Goal: Task Accomplishment & Management: Manage account settings

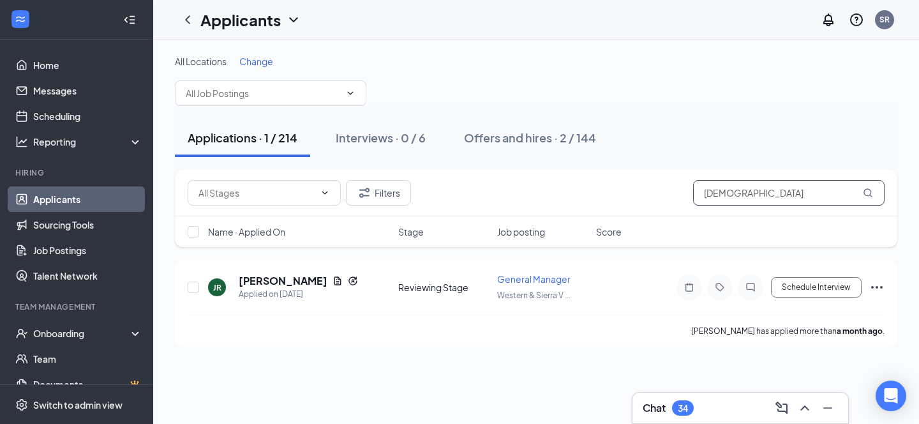
click at [770, 192] on input "[DEMOGRAPHIC_DATA]" at bounding box center [788, 193] width 191 height 26
type input "j"
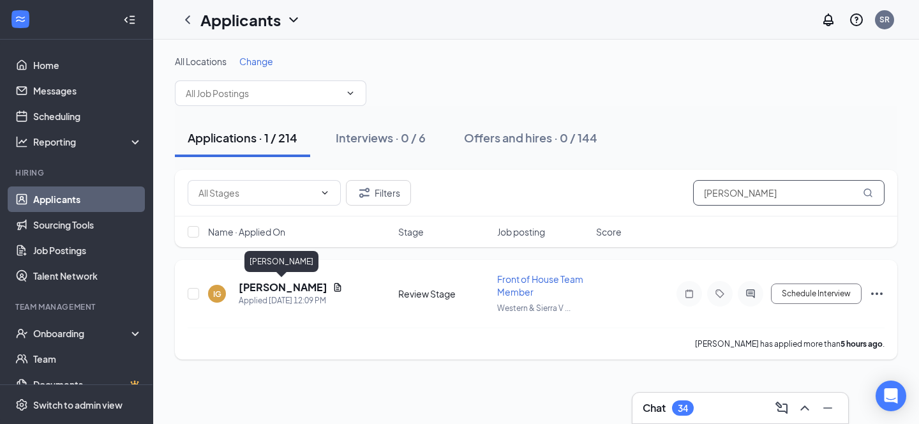
type input "[PERSON_NAME]"
click at [281, 287] on h5 "[PERSON_NAME]" at bounding box center [283, 287] width 89 height 14
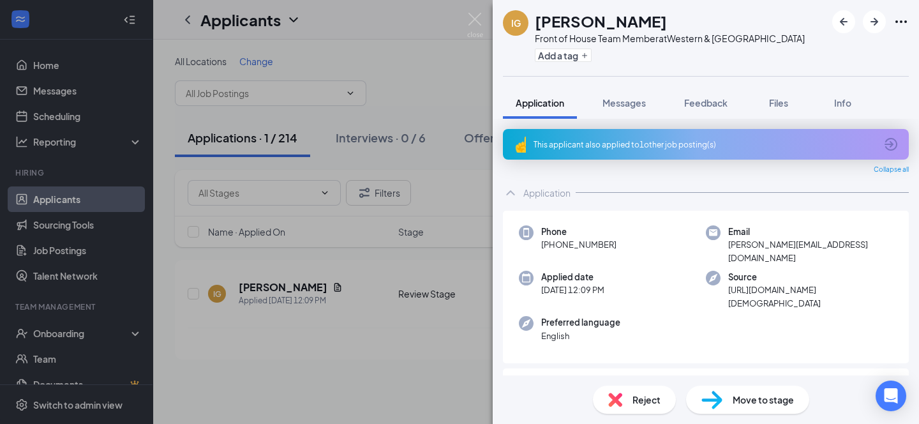
click at [350, 383] on div "IG [PERSON_NAME] Front of House Team Member at Western & [GEOGRAPHIC_DATA] Add …" at bounding box center [459, 212] width 919 height 424
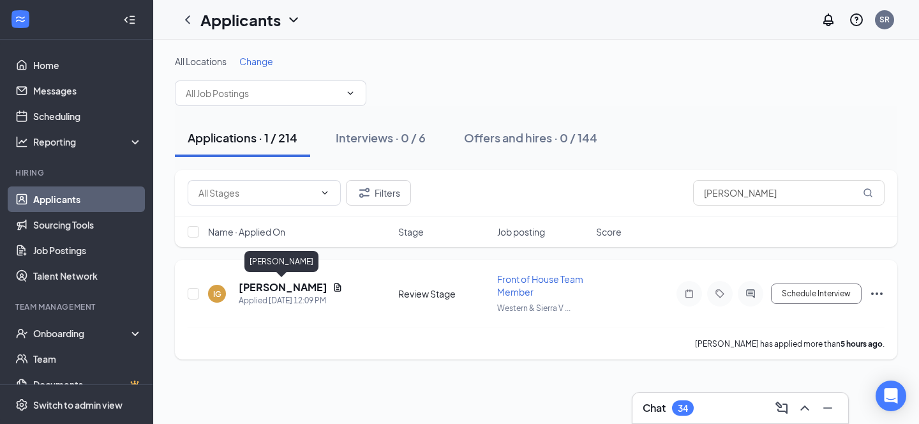
click at [269, 287] on h5 "[PERSON_NAME]" at bounding box center [283, 287] width 89 height 14
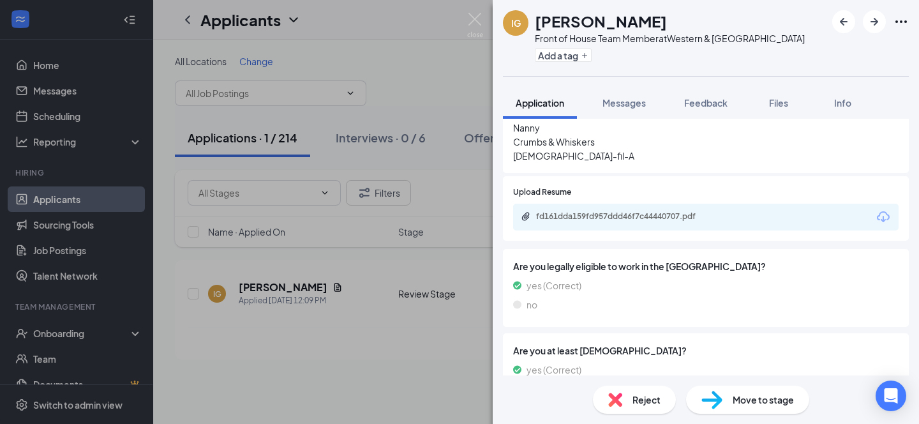
scroll to position [428, 0]
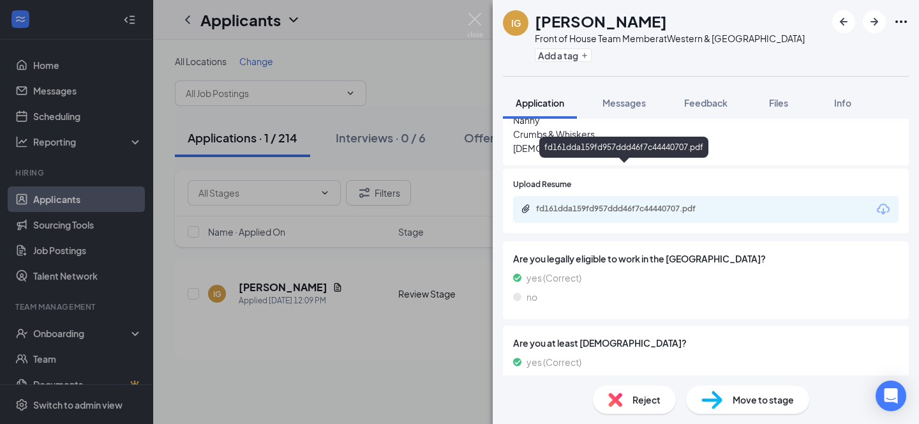
click at [580, 204] on div "fd161dda159fd957ddd46f7c44440707.pdf" at bounding box center [625, 209] width 179 height 10
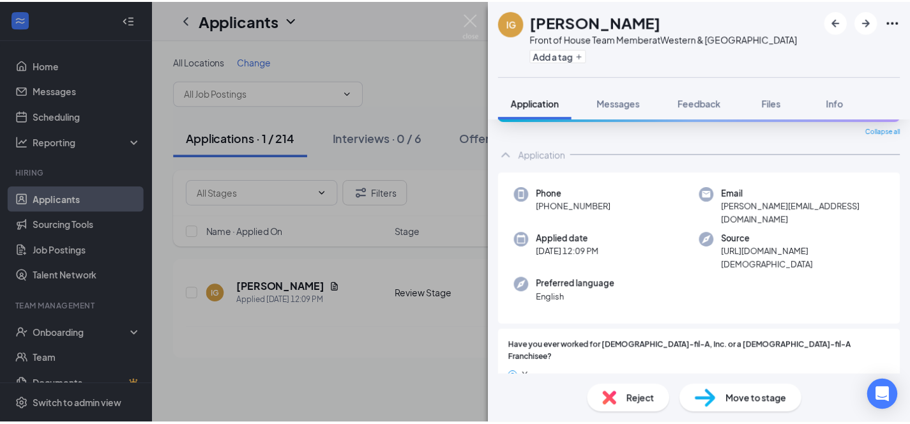
scroll to position [0, 0]
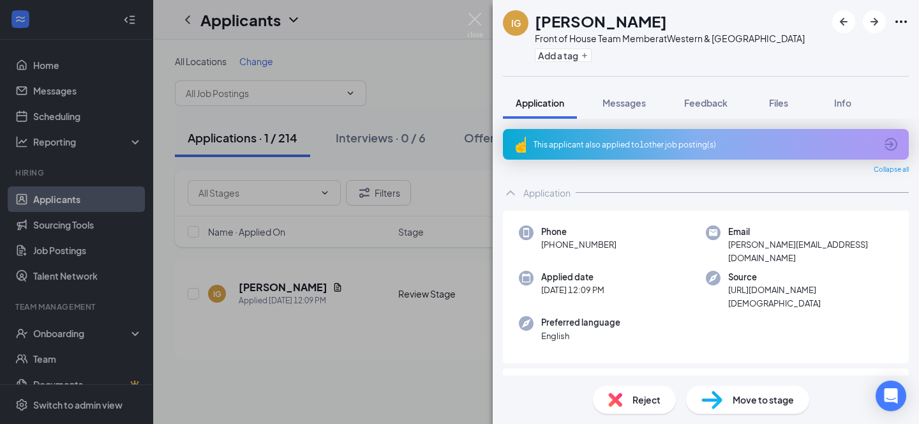
click at [597, 141] on div "This applicant also applied to 1 other job posting(s)" at bounding box center [705, 144] width 342 height 11
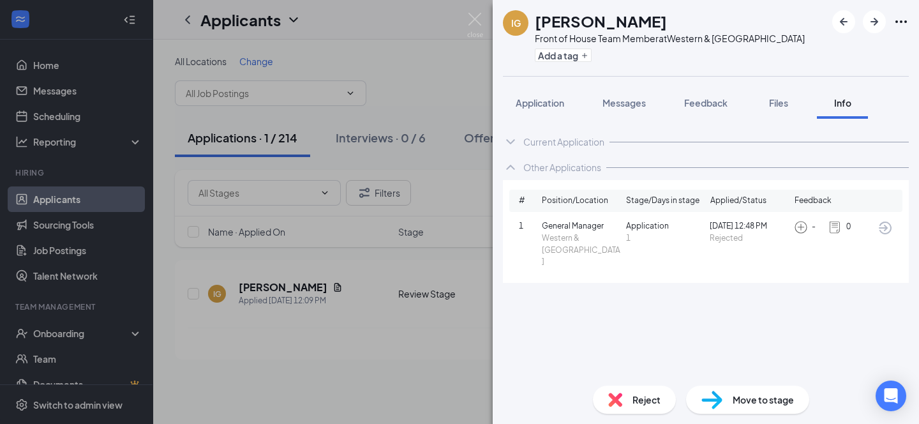
click at [421, 365] on div "IG [PERSON_NAME] Front of House Team Member at Western & [GEOGRAPHIC_DATA] Add …" at bounding box center [459, 212] width 919 height 424
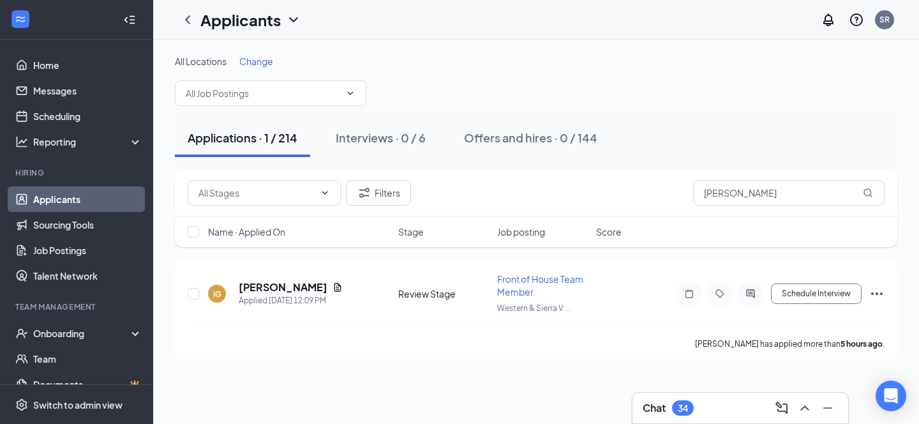
click at [244, 137] on div "Applications · 1 / 214" at bounding box center [243, 138] width 110 height 16
click at [292, 15] on icon "ChevronDown" at bounding box center [293, 19] width 15 height 15
click at [241, 58] on link "Applicants" at bounding box center [277, 55] width 138 height 13
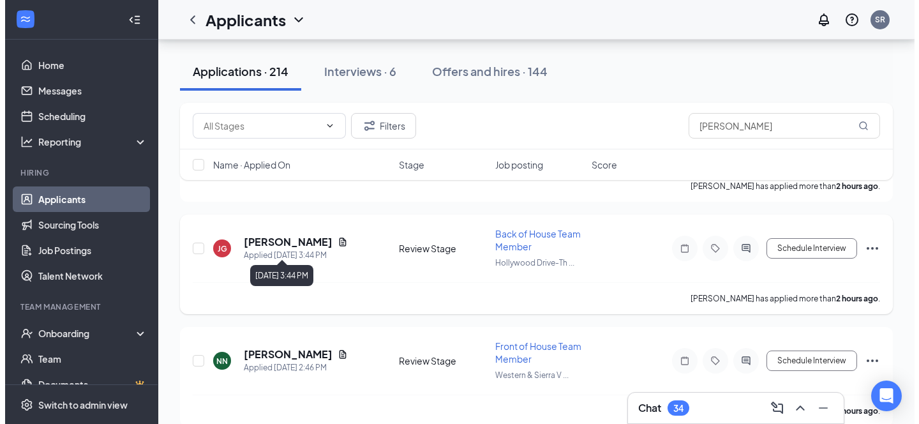
scroll to position [484, 0]
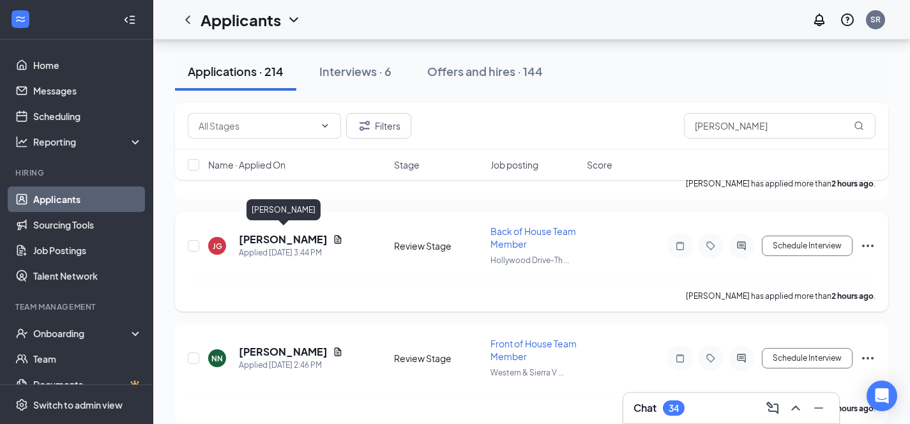
click at [308, 237] on h5 "[PERSON_NAME]" at bounding box center [283, 239] width 89 height 14
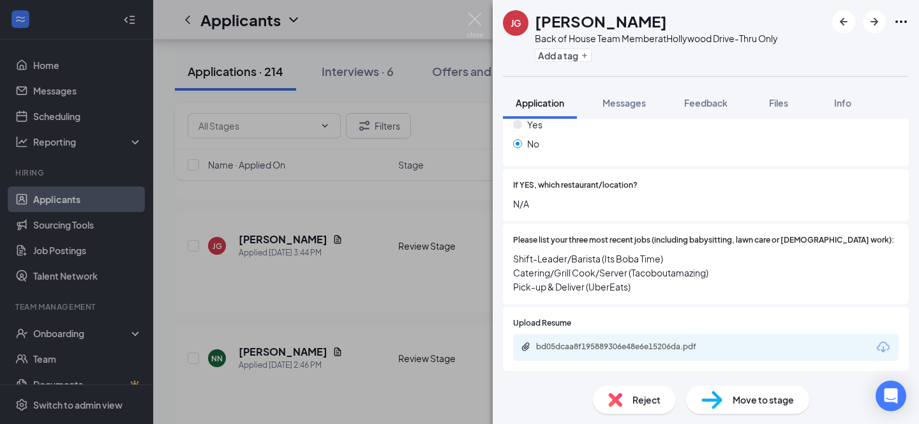
scroll to position [260, 0]
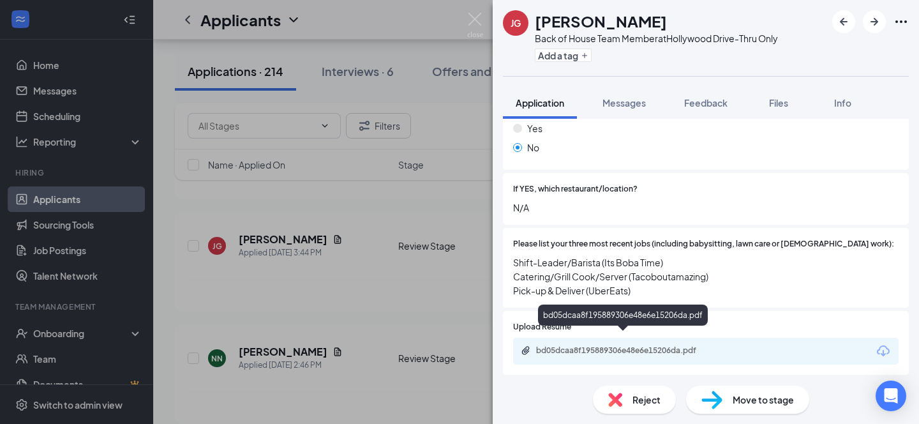
click at [640, 345] on div "bd05dcaa8f195889306e48e6e15206da.pdf" at bounding box center [625, 350] width 179 height 10
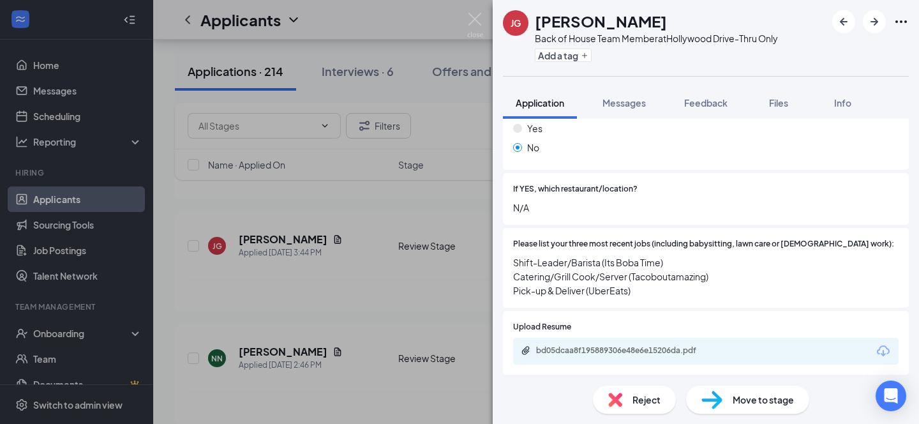
click at [429, 28] on div "[PERSON_NAME] [PERSON_NAME] Back of House Team Member at [GEOGRAPHIC_DATA]-Thru…" at bounding box center [459, 212] width 919 height 424
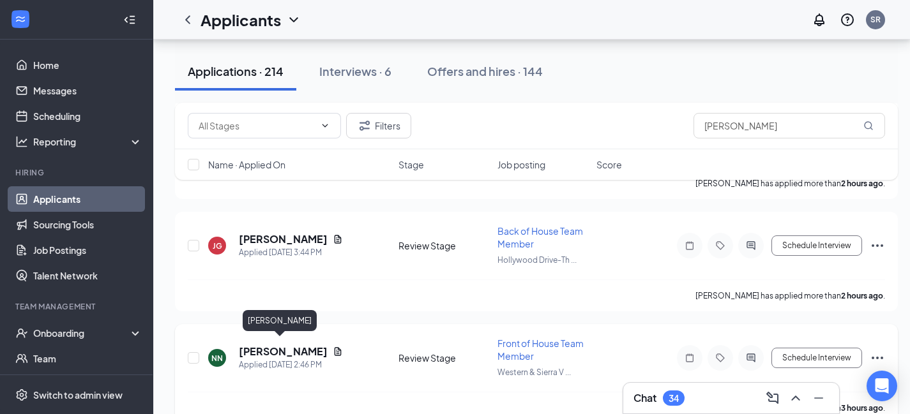
click at [261, 347] on h5 "[PERSON_NAME]" at bounding box center [283, 352] width 89 height 14
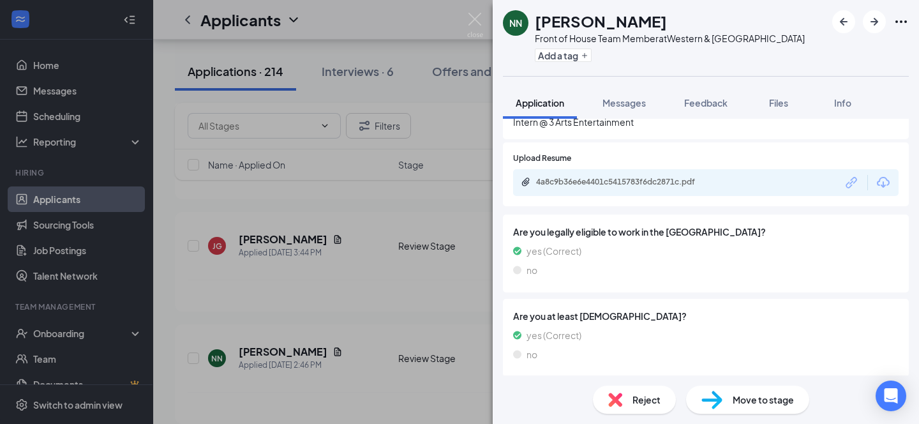
scroll to position [297, 0]
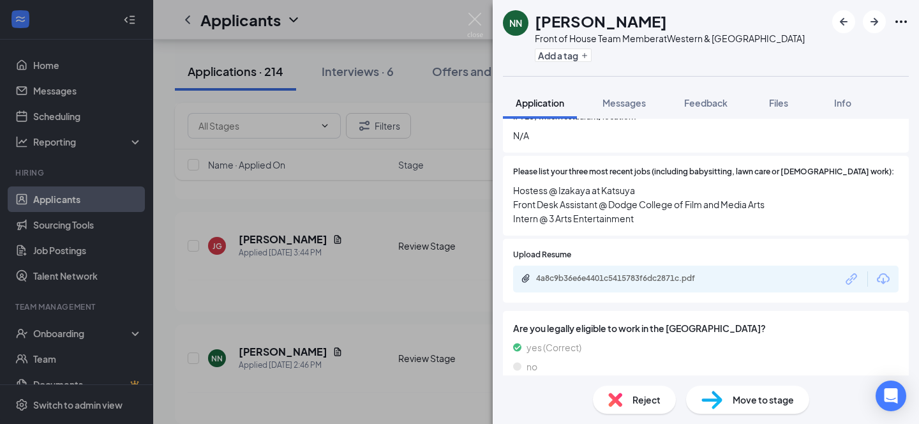
click at [650, 266] on div "4a8c9b36e6e4401c5415783f6dc2871c.pdf" at bounding box center [706, 279] width 386 height 27
click at [644, 266] on div "4a8c9b36e6e4401c5415783f6dc2871c.pdf" at bounding box center [706, 279] width 386 height 27
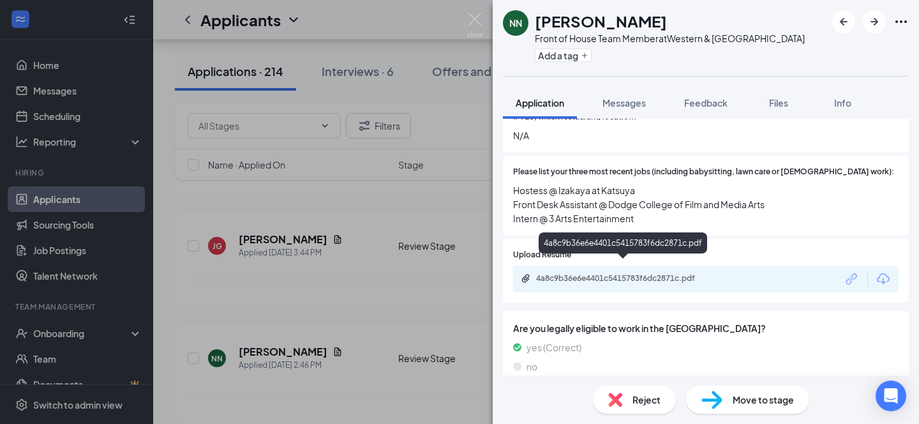
click at [625, 273] on div "4a8c9b36e6e4401c5415783f6dc2871c.pdf" at bounding box center [625, 278] width 179 height 10
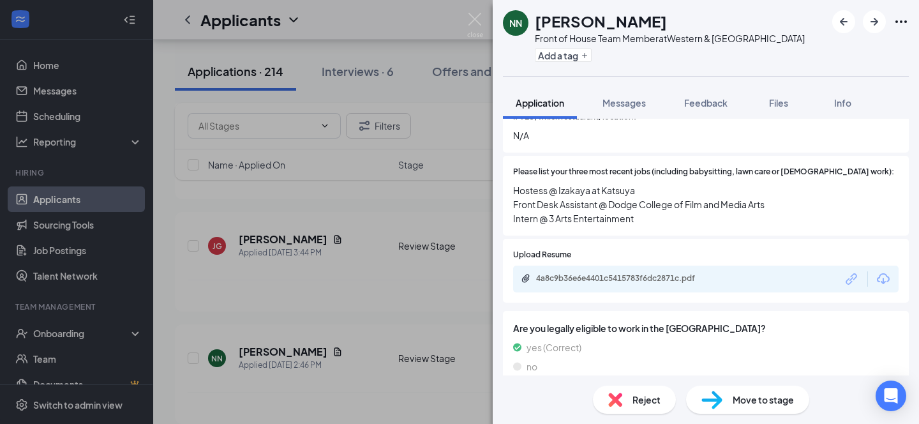
click at [649, 398] on span "Reject" at bounding box center [647, 400] width 28 height 14
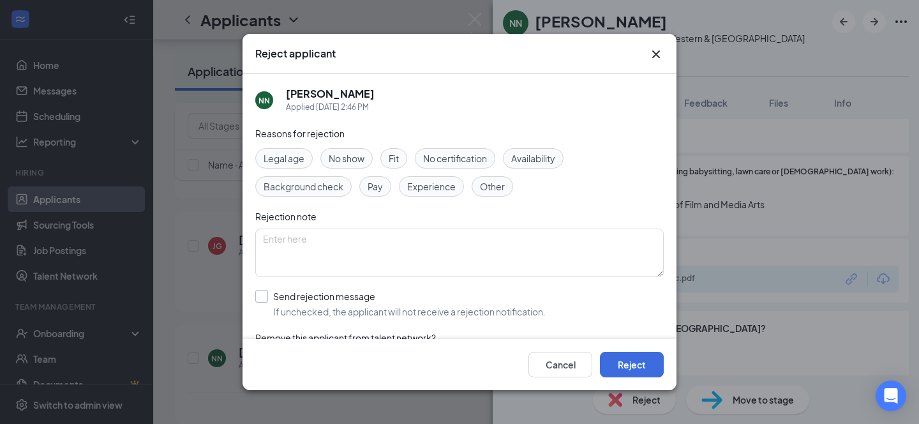
click at [265, 294] on input "Send rejection message If unchecked, the applicant will not receive a rejection…" at bounding box center [400, 304] width 290 height 28
checkbox input "true"
click at [627, 367] on button "Reject" at bounding box center [632, 365] width 64 height 26
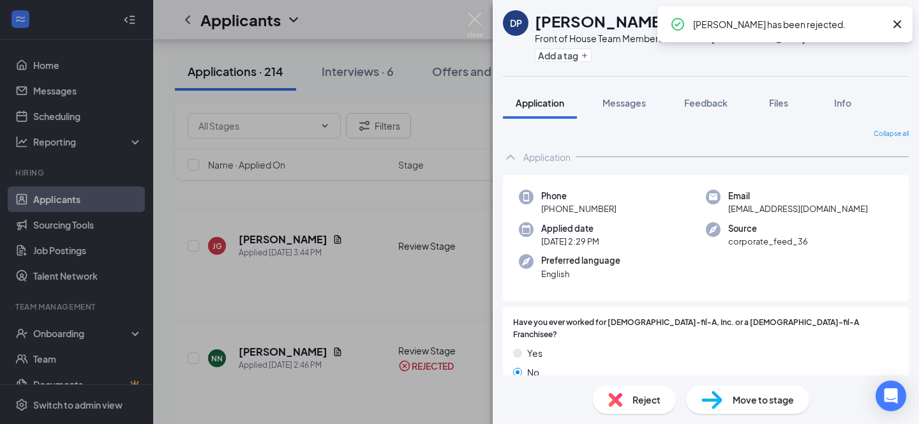
click at [405, 24] on div "DP [PERSON_NAME] Front of House Team Member at [GEOGRAPHIC_DATA] Add a tag Appl…" at bounding box center [459, 212] width 919 height 424
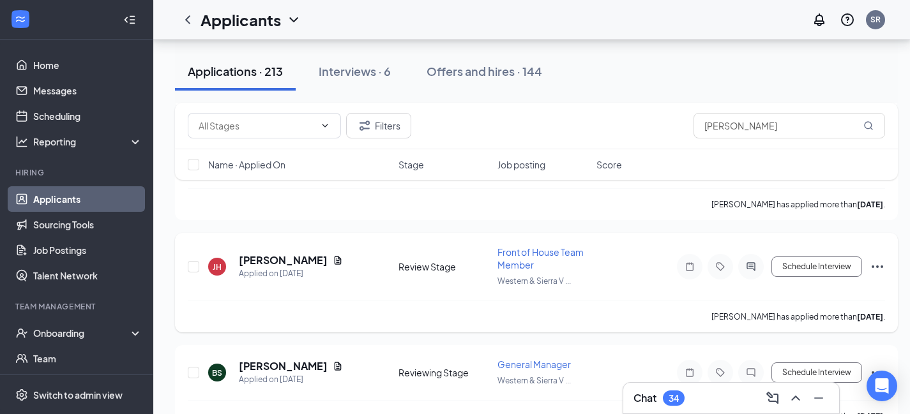
scroll to position [5515, 3]
click at [251, 361] on h5 "[PERSON_NAME]" at bounding box center [283, 368] width 89 height 14
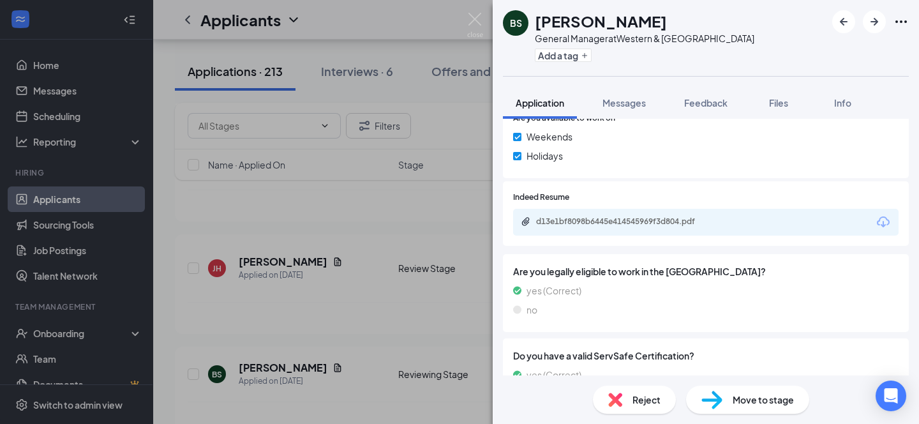
scroll to position [663, 0]
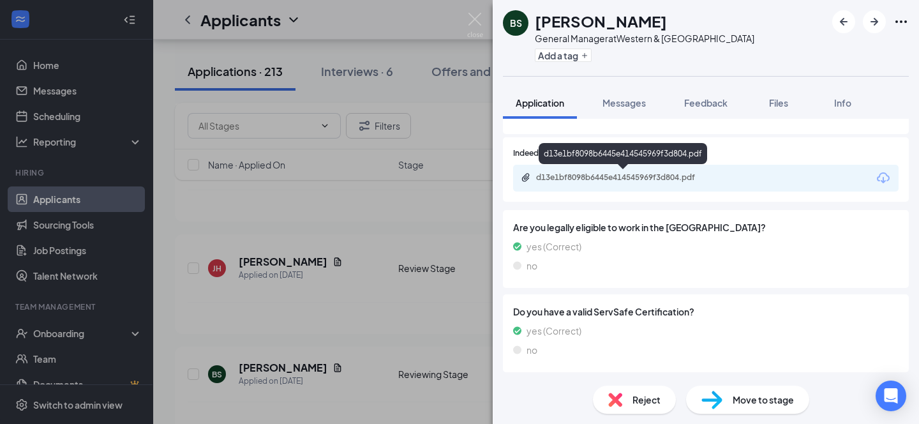
click at [570, 172] on div "d13e1bf8098b6445e414545969f3d804.pdf" at bounding box center [625, 177] width 179 height 10
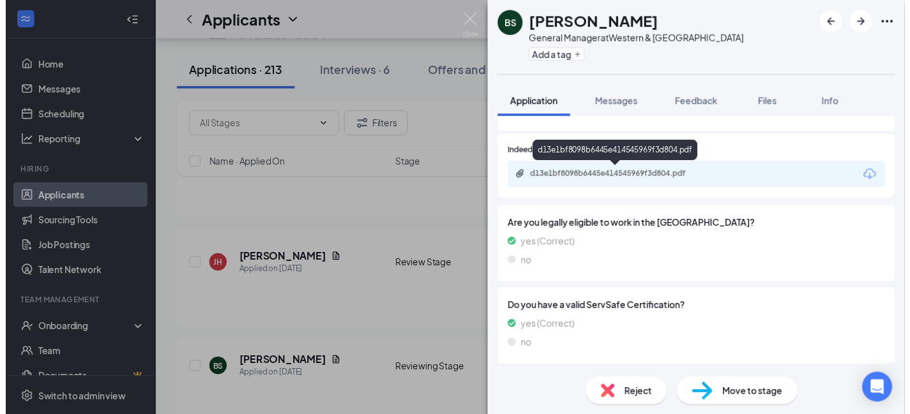
scroll to position [657, 0]
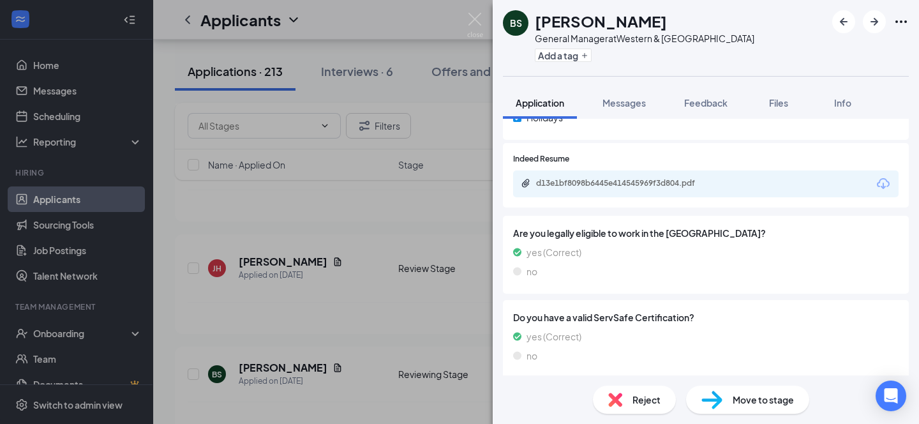
click at [371, 14] on div "BS [PERSON_NAME] General Manager at [GEOGRAPHIC_DATA] Add a tag Application Mes…" at bounding box center [459, 212] width 919 height 424
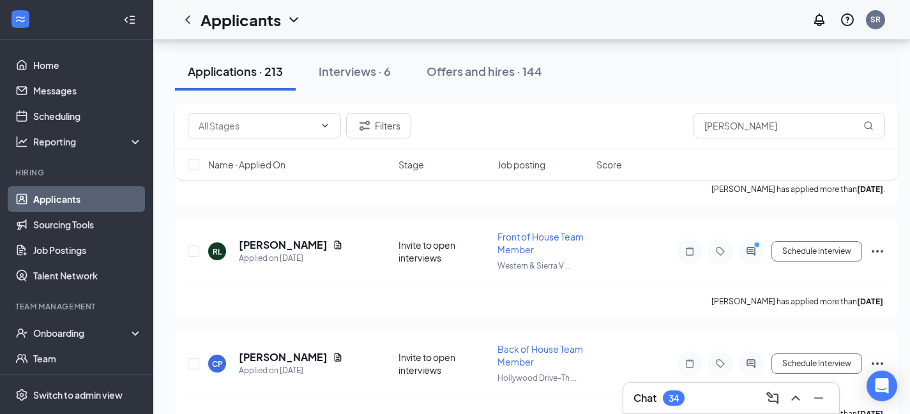
scroll to position [11498, 0]
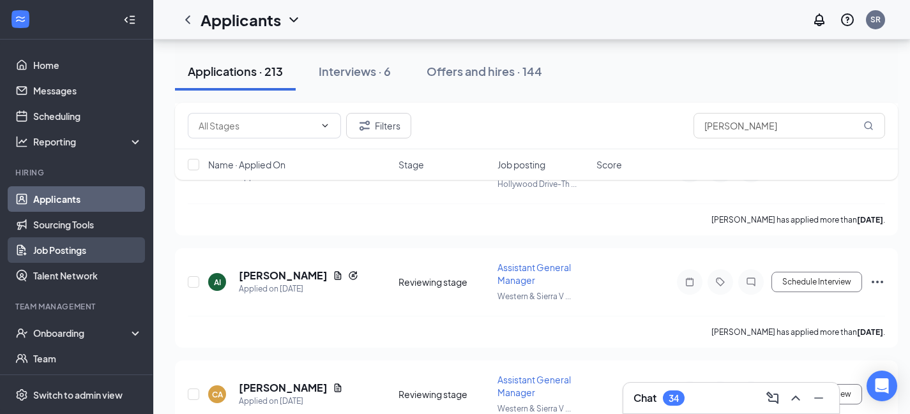
click at [60, 248] on link "Job Postings" at bounding box center [87, 250] width 109 height 26
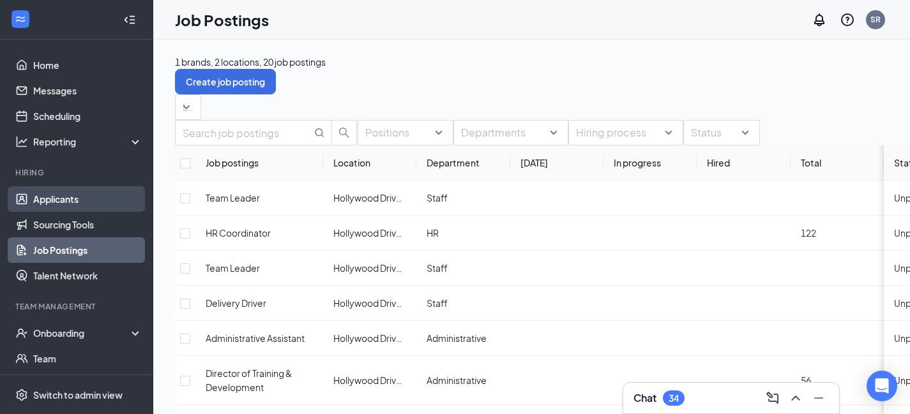
click at [60, 196] on link "Applicants" at bounding box center [87, 199] width 109 height 26
